Goal: Entertainment & Leisure: Browse casually

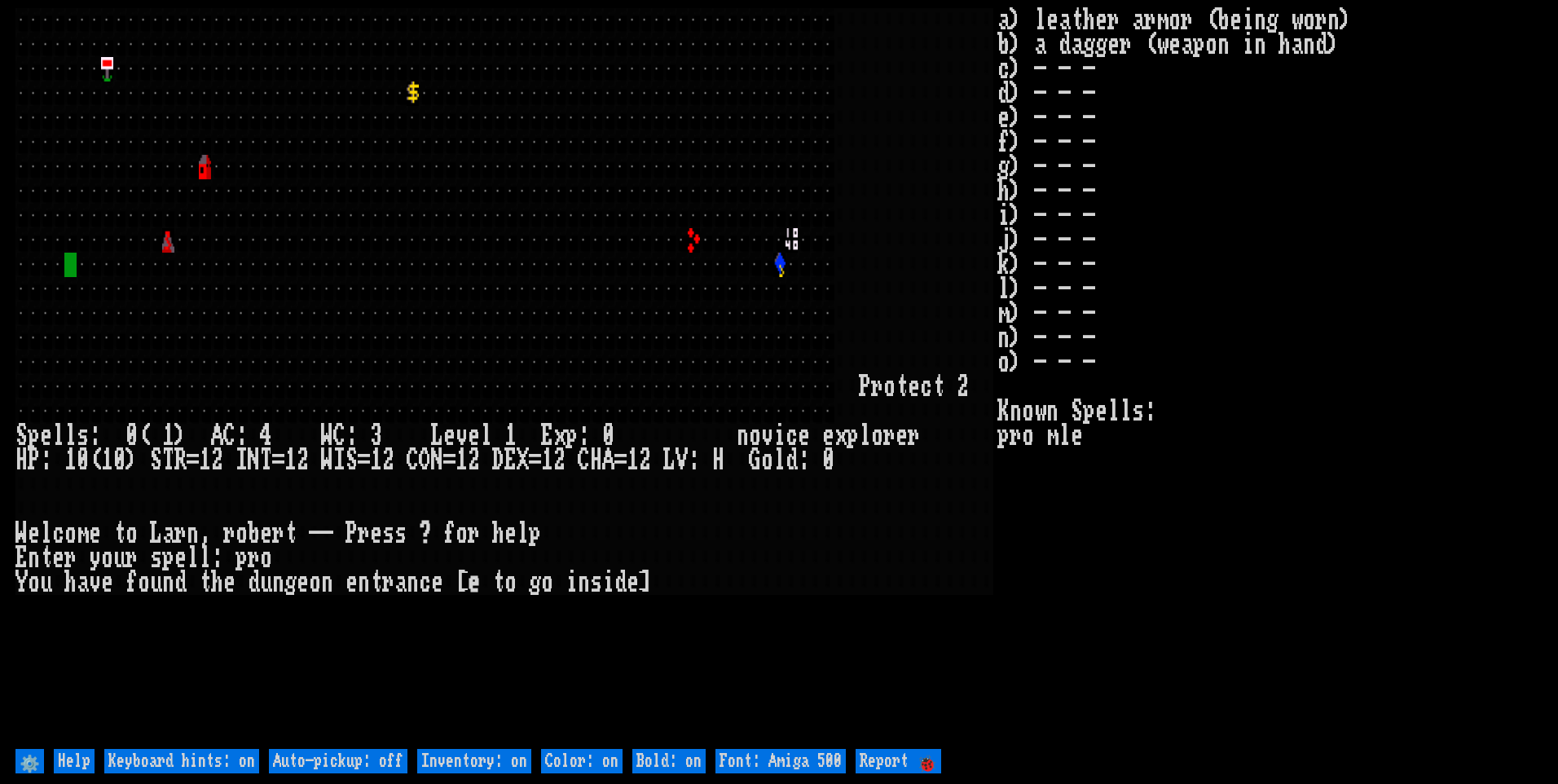
click at [359, 753] on off "Auto-pickup: off" at bounding box center [338, 761] width 139 height 25
type off "Auto-pickup: on"
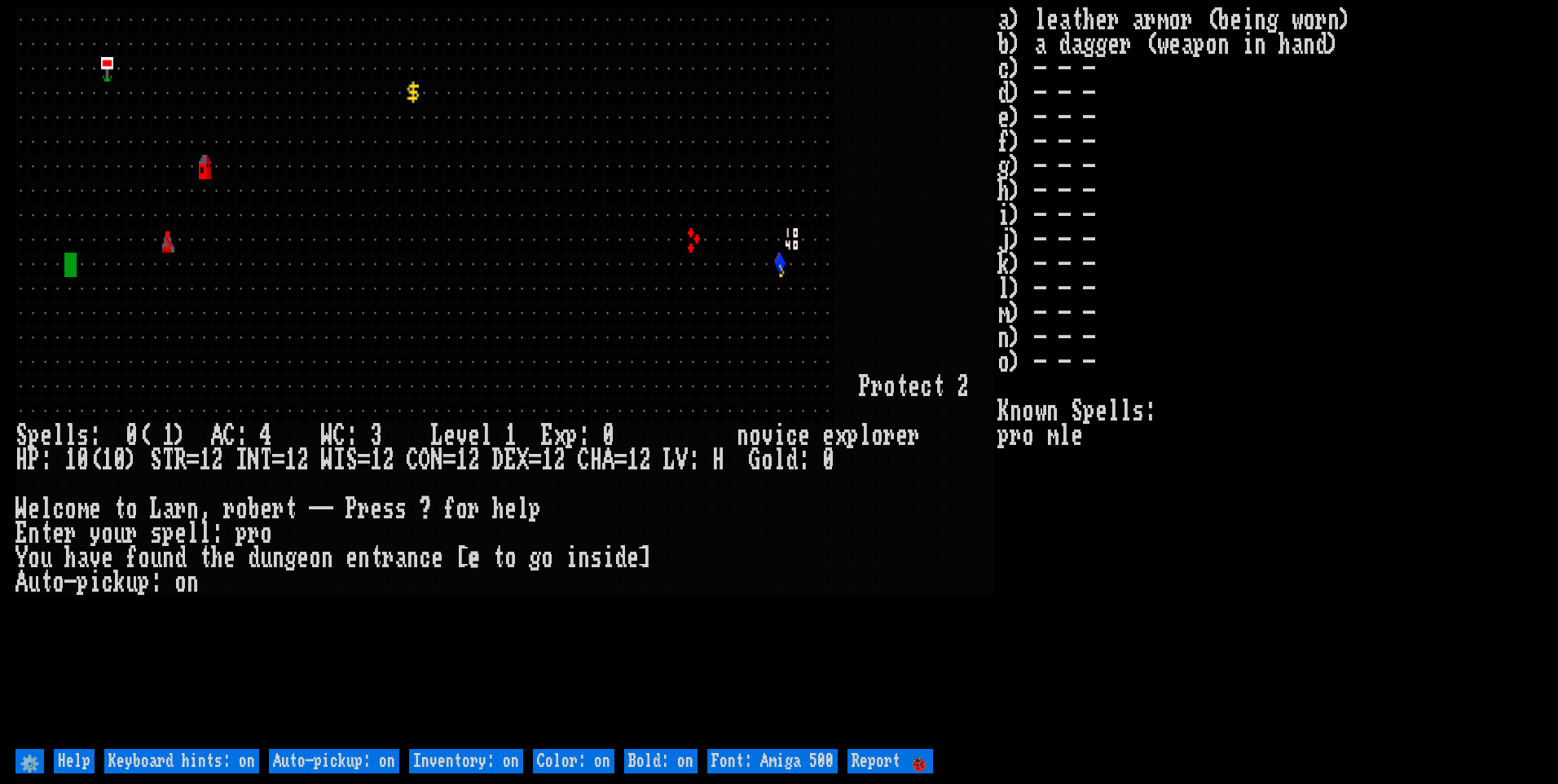
click at [491, 759] on on "Inventory: on" at bounding box center [466, 761] width 114 height 25
type on "Inventory: off"
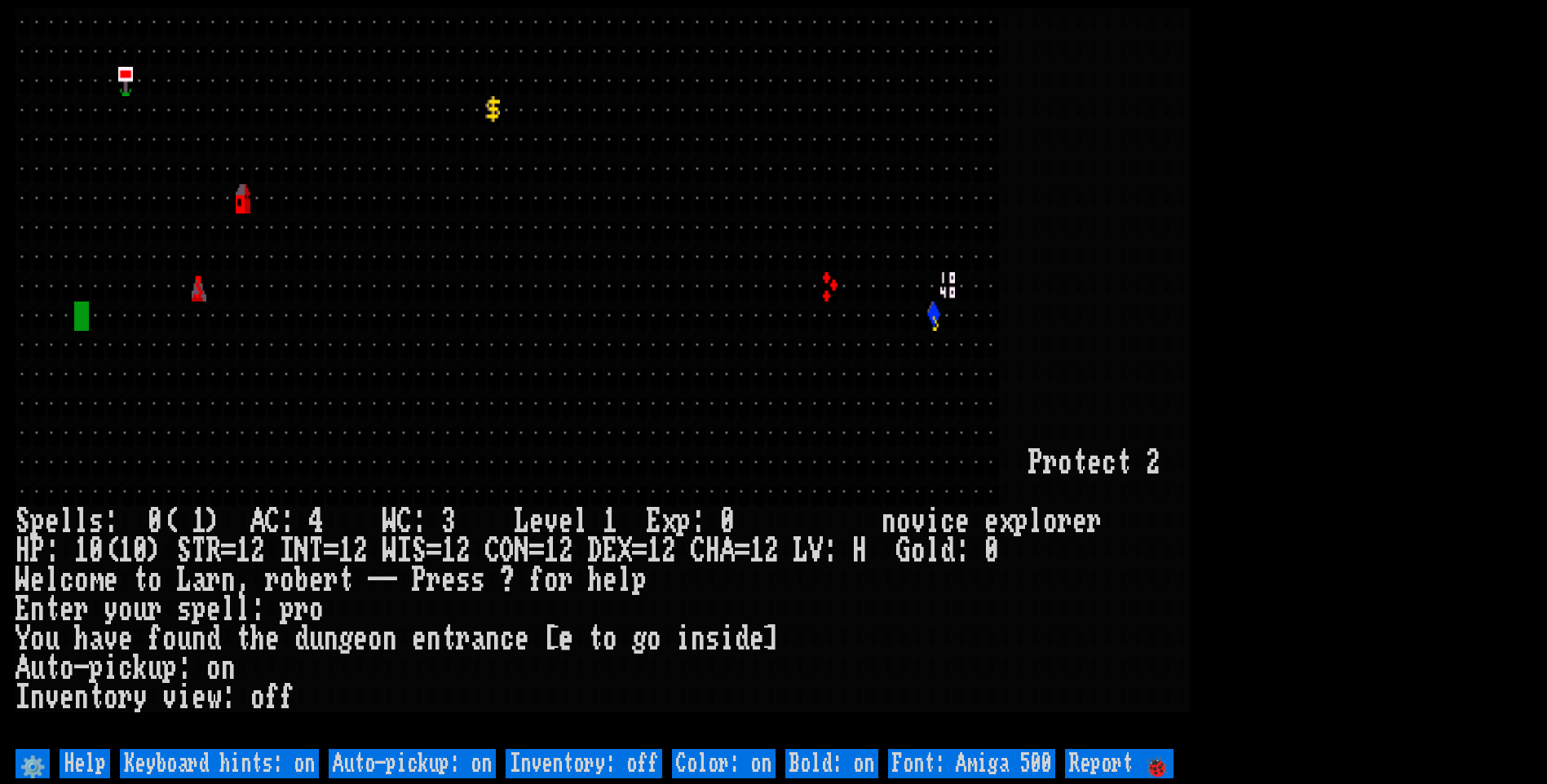
click at [961, 762] on 500 "Font: Amiga 500" at bounding box center [972, 763] width 167 height 29
type 500 "Font: Amiga 1200"
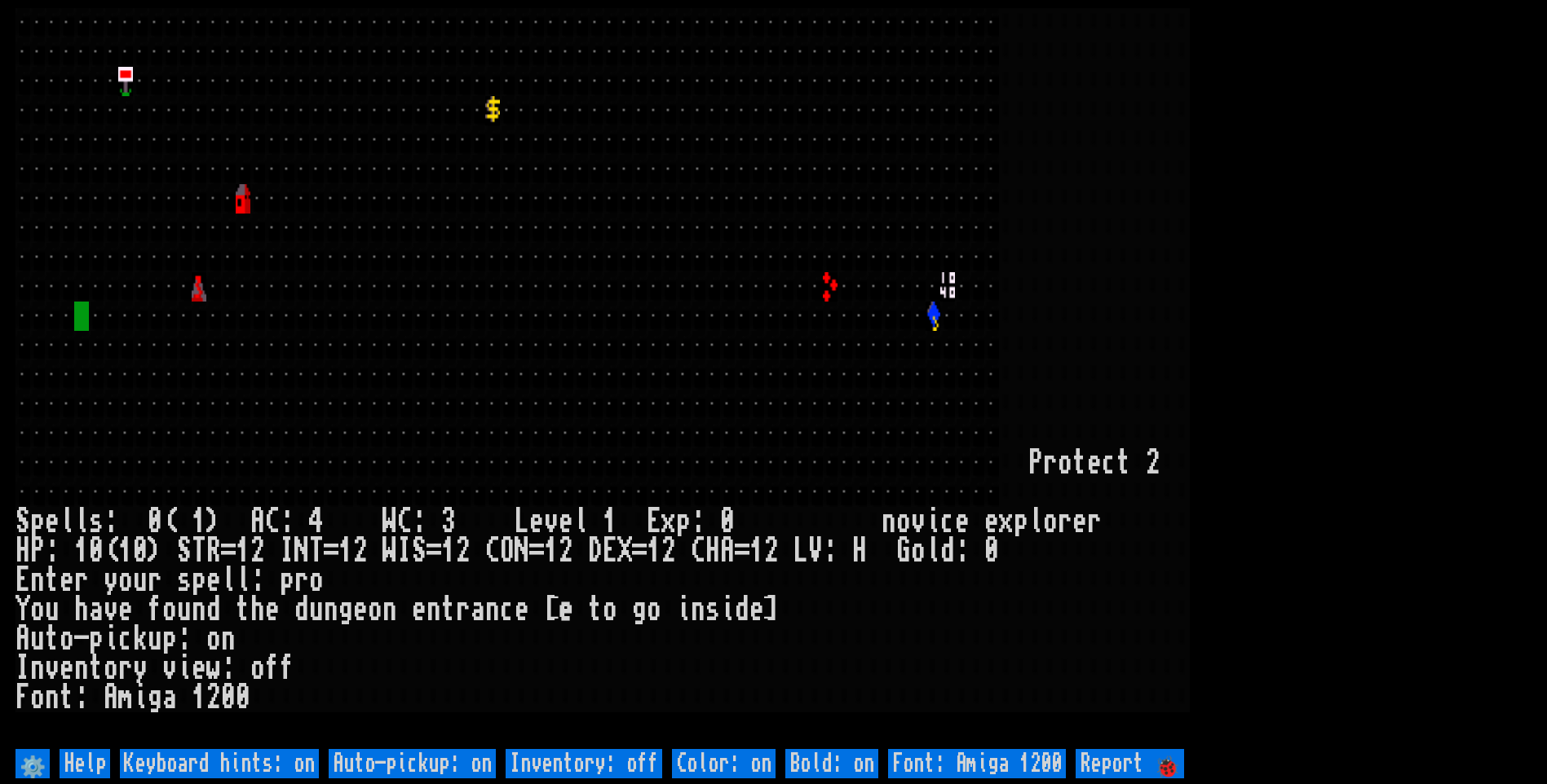
click at [1257, 277] on larn at bounding box center [773, 376] width 1516 height 736
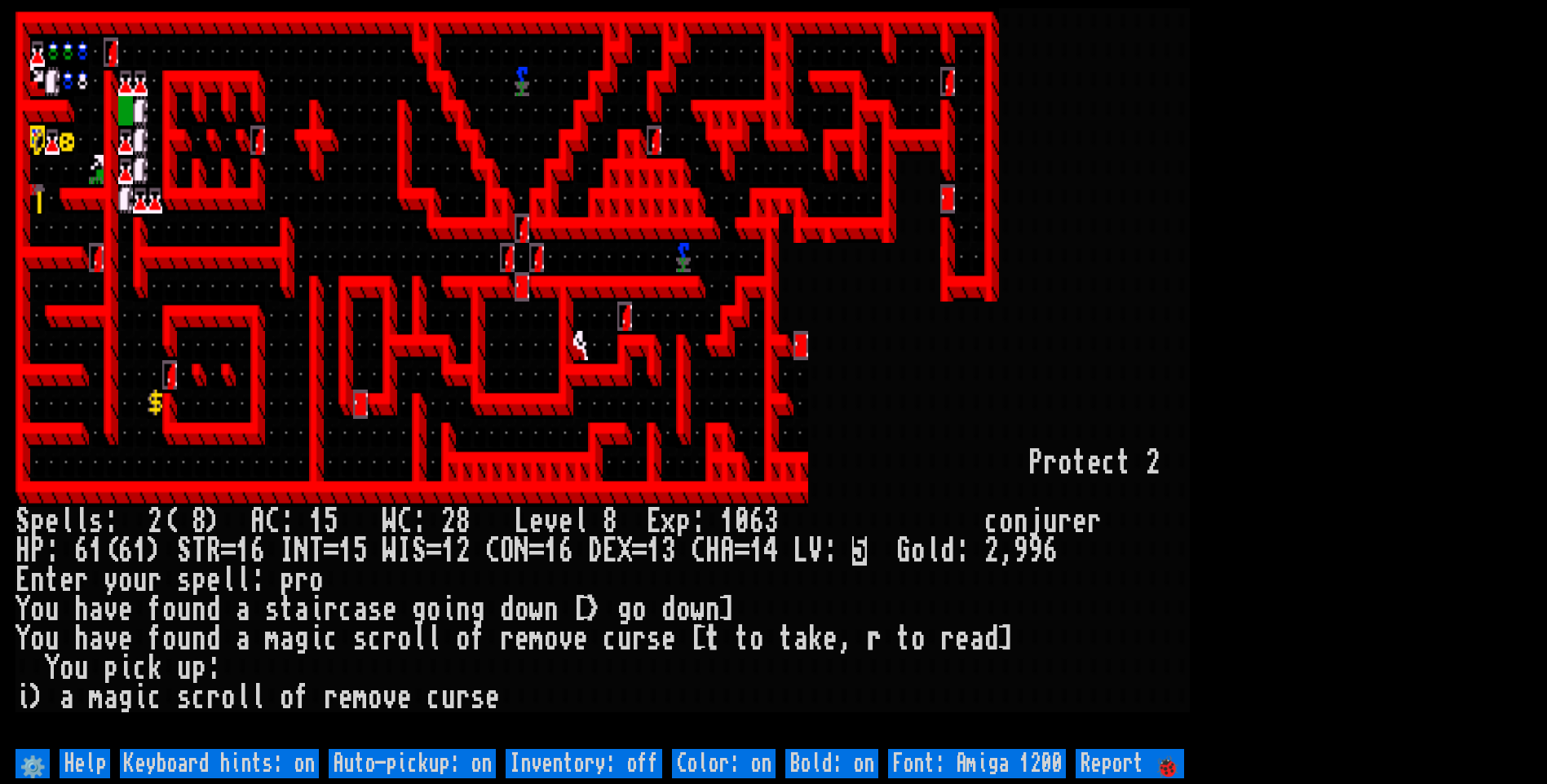
click at [466, 758] on off "Auto-pickup: on" at bounding box center [413, 763] width 167 height 29
type off "Auto-pickup: off"
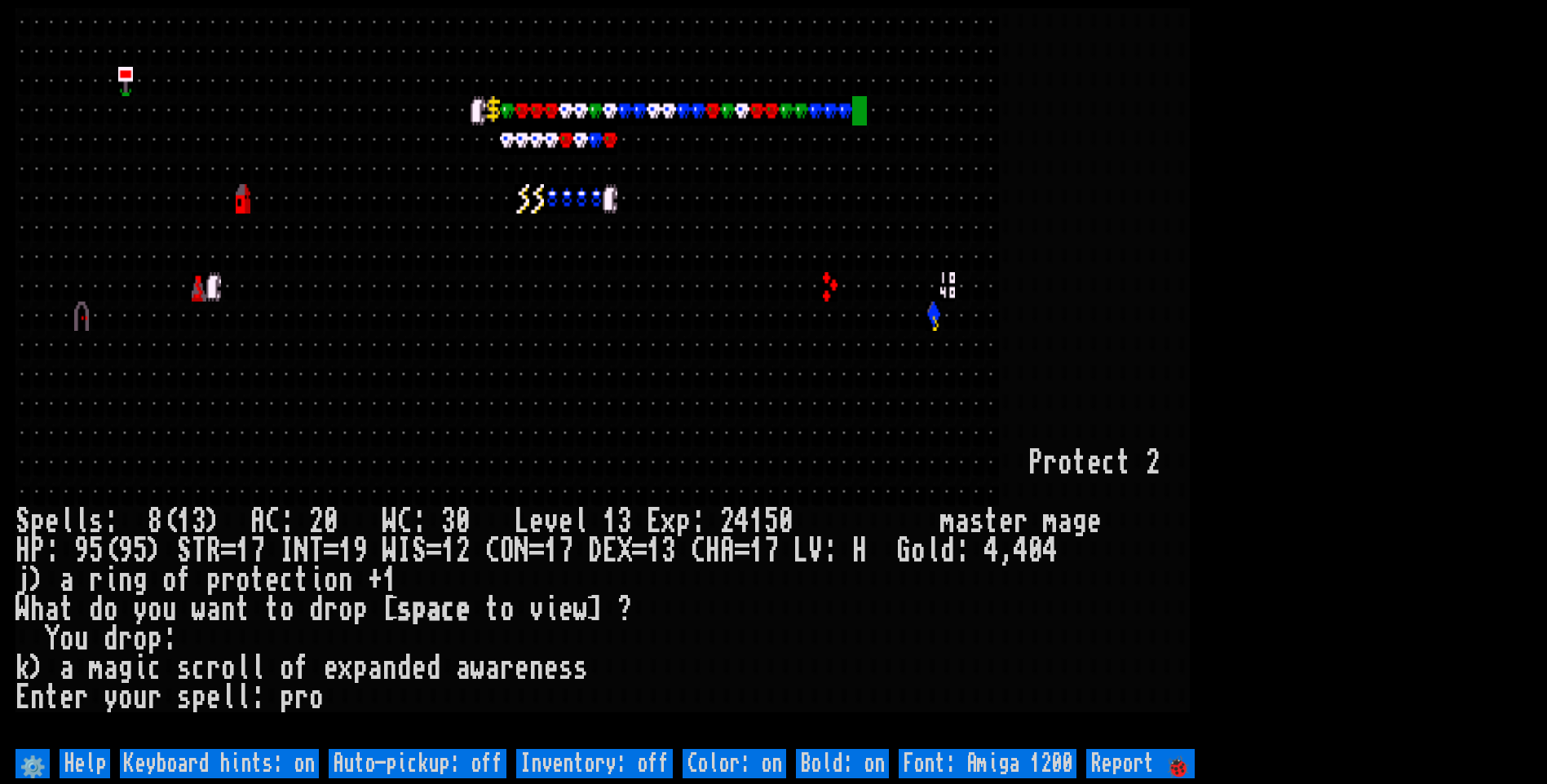
click at [425, 746] on help "⚙️ Help Keyboard hints: on Auto-pickup: off Inventory: off Color: on Bold: on F…" at bounding box center [773, 760] width 1516 height 31
click at [432, 761] on off "Auto-pickup: off" at bounding box center [417, 763] width 178 height 29
type off "Auto-pickup: on"
